Goal: Task Accomplishment & Management: Use online tool/utility

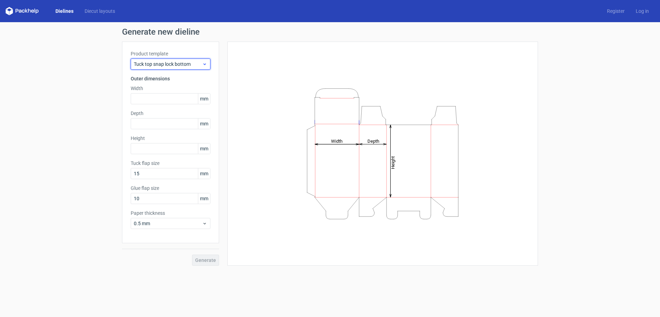
click at [205, 61] on div "Tuck top snap lock bottom" at bounding box center [171, 64] width 80 height 11
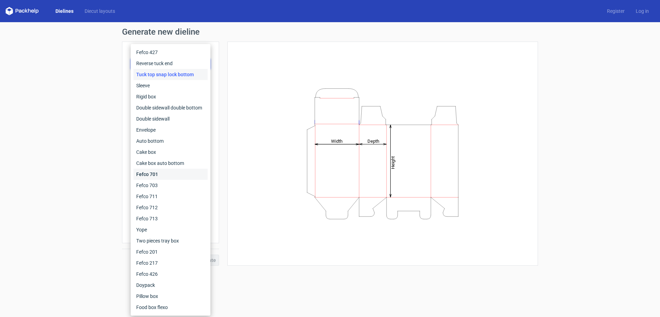
click at [170, 174] on div "Fefco 701" at bounding box center [171, 174] width 74 height 11
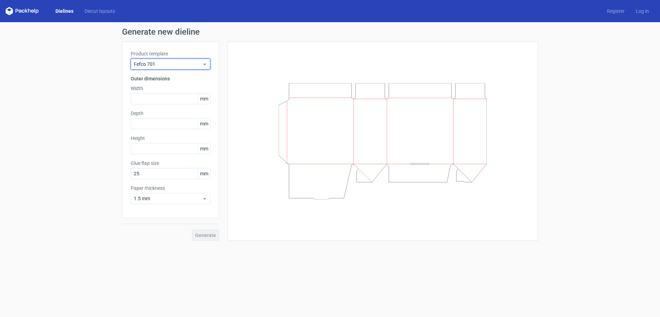
click at [205, 64] on icon at bounding box center [204, 64] width 5 height 6
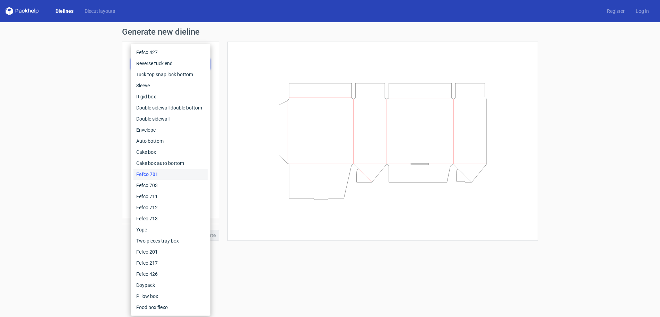
click at [205, 64] on div "Reverse tuck end" at bounding box center [171, 63] width 74 height 11
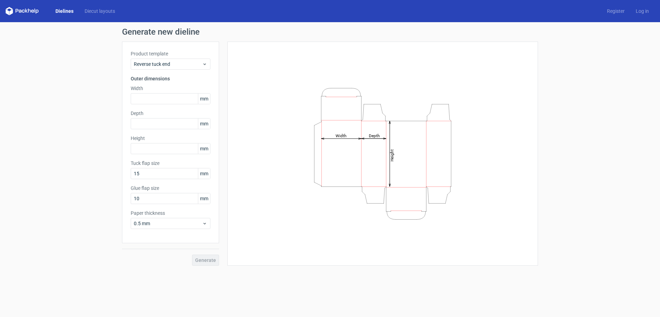
click at [345, 166] on icon "Height Depth Width" at bounding box center [383, 154] width 208 height 139
click at [112, 10] on link "Diecut layouts" at bounding box center [100, 11] width 42 height 7
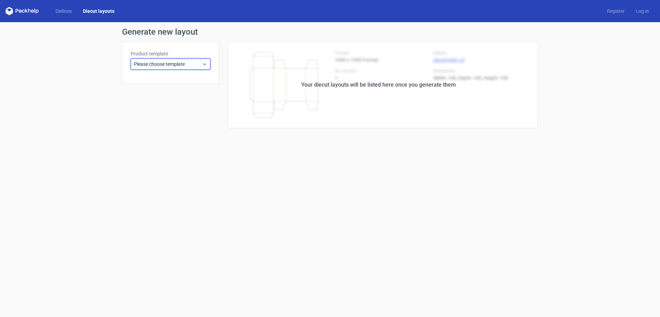
click at [161, 65] on span "Please choose template" at bounding box center [168, 64] width 68 height 7
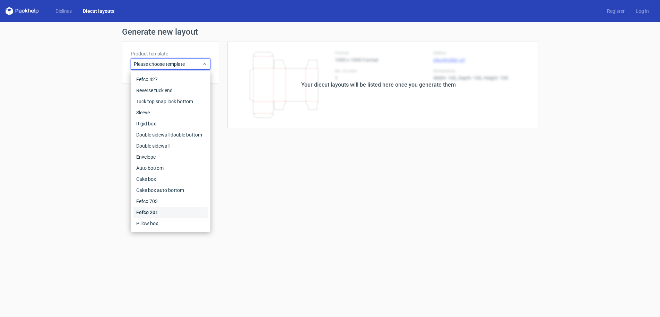
click at [160, 213] on div "Fefco 201" at bounding box center [171, 212] width 74 height 11
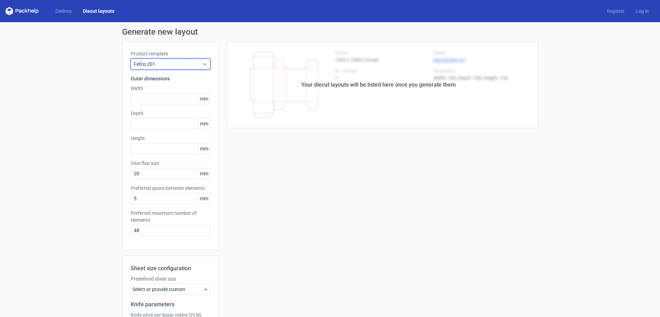
click at [189, 65] on span "Fefco 201" at bounding box center [168, 64] width 68 height 7
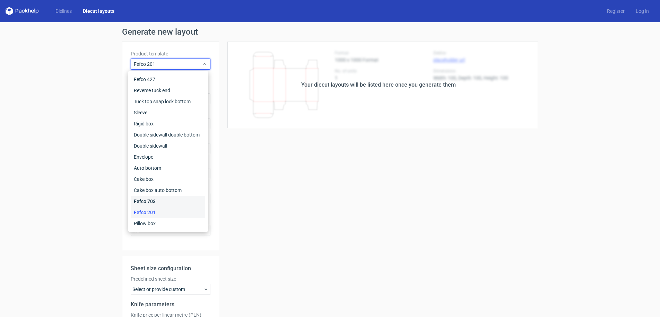
click at [155, 201] on div "Fefco 703" at bounding box center [168, 201] width 74 height 11
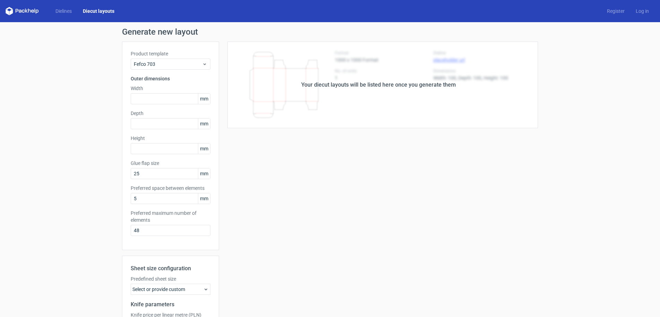
click at [164, 137] on label "Height" at bounding box center [171, 138] width 80 height 7
click at [162, 150] on input "text" at bounding box center [171, 148] width 80 height 11
drag, startPoint x: 163, startPoint y: 148, endPoint x: 88, endPoint y: 136, distance: 75.9
click at [88, 136] on div "Generate new layout Product template Fefco 703 Outer dimensions Width mm Depth …" at bounding box center [330, 210] width 660 height 376
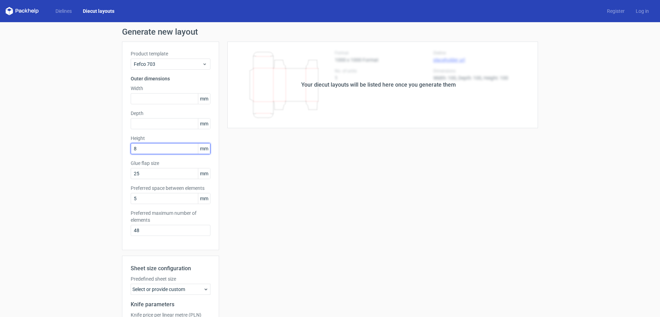
type input "80"
click at [136, 118] on div "Depth mm" at bounding box center [171, 119] width 80 height 19
click at [138, 121] on input "text" at bounding box center [171, 123] width 80 height 11
type input "300"
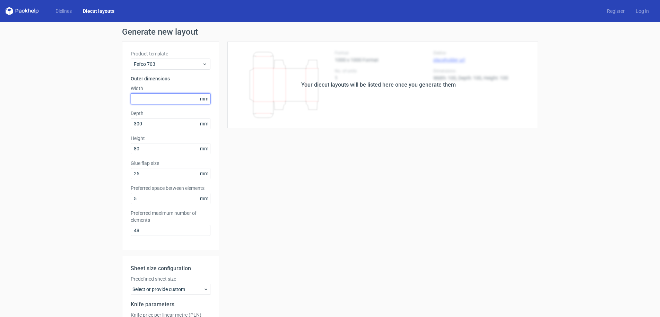
click at [149, 98] on input "text" at bounding box center [171, 98] width 80 height 11
type input "300"
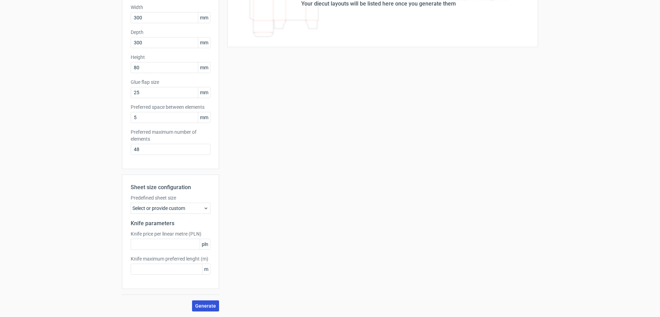
click at [206, 307] on span "Generate" at bounding box center [205, 306] width 21 height 5
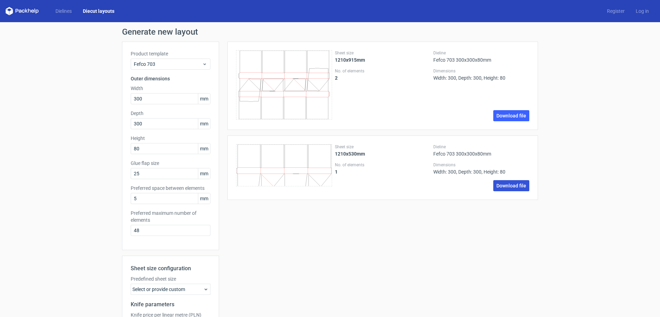
click at [521, 190] on link "Download file" at bounding box center [512, 185] width 36 height 11
